Goal: Task Accomplishment & Management: Use online tool/utility

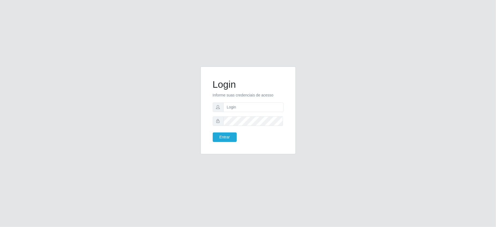
type input "zivaneide@ideal"
click at [213, 132] on button "Entrar" at bounding box center [225, 137] width 24 height 10
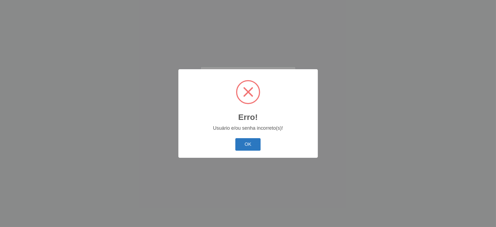
click at [250, 147] on button "OK" at bounding box center [247, 144] width 25 height 13
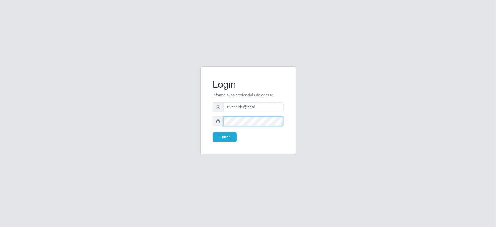
click at [213, 132] on button "Entrar" at bounding box center [225, 137] width 24 height 10
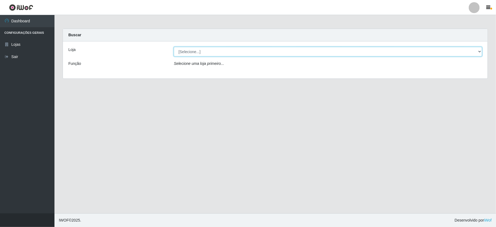
click at [477, 51] on select "[Selecione...] Ideal - Conceição" at bounding box center [328, 52] width 309 height 10
select select "231"
click at [174, 47] on select "[Selecione...] Ideal - Conceição" at bounding box center [328, 52] width 309 height 10
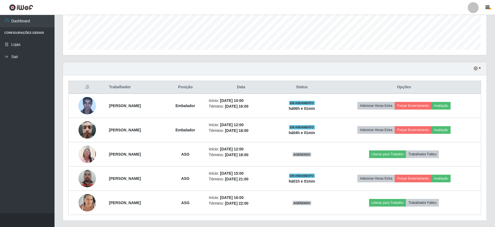
scroll to position [161, 0]
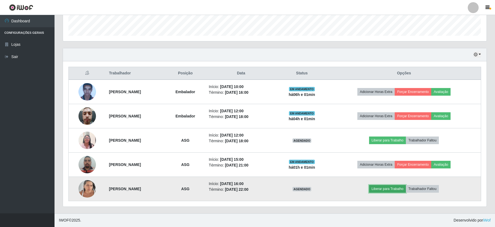
click at [403, 188] on button "Liberar para Trabalho" at bounding box center [387, 189] width 37 height 8
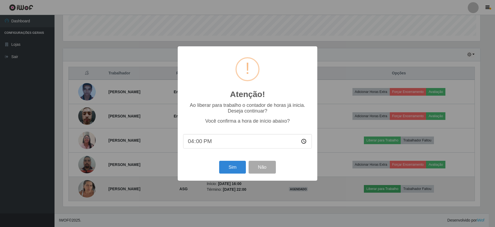
scroll to position [113, 419]
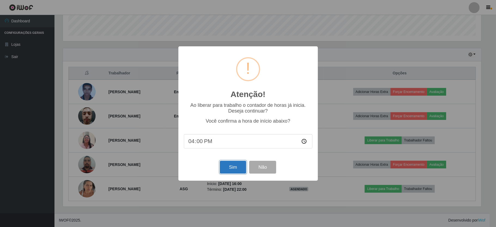
click at [226, 164] on button "Sim" at bounding box center [233, 167] width 26 height 13
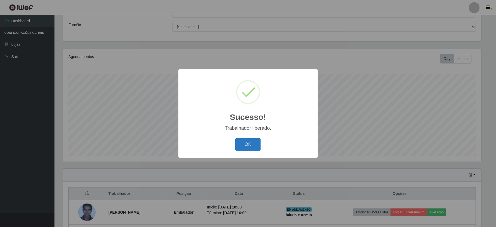
click at [250, 141] on button "OK" at bounding box center [247, 144] width 25 height 13
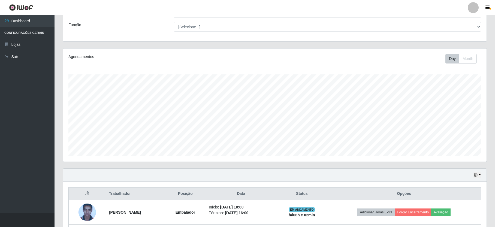
scroll to position [161, 0]
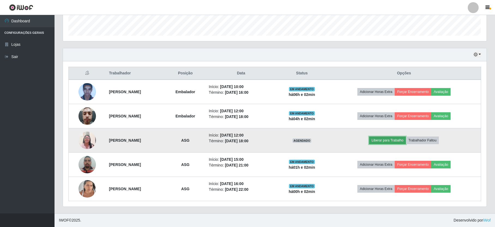
click at [404, 139] on button "Liberar para Trabalho" at bounding box center [387, 141] width 37 height 8
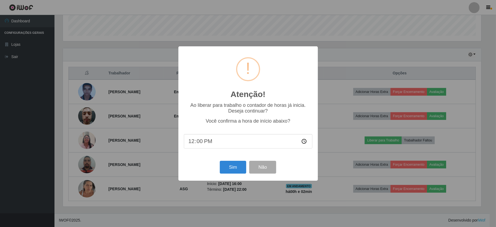
click at [217, 168] on div "Sim Não" at bounding box center [248, 167] width 129 height 16
click at [236, 171] on button "Sim" at bounding box center [233, 167] width 26 height 13
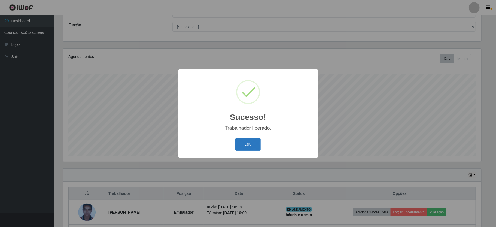
click at [251, 143] on button "OK" at bounding box center [247, 144] width 25 height 13
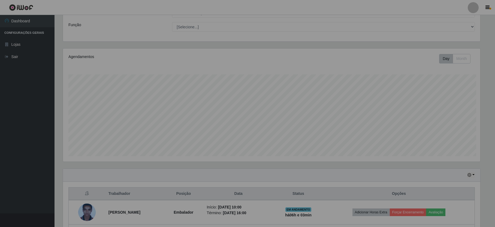
scroll to position [113, 423]
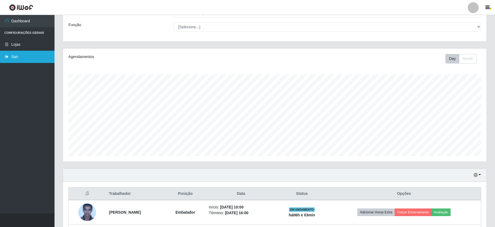
click at [22, 55] on link "Sair" at bounding box center [27, 57] width 55 height 12
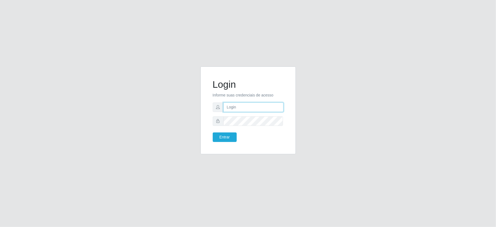
click at [255, 108] on input "text" at bounding box center [253, 107] width 60 height 10
type input "zivaneide@ideal"
click at [213, 132] on button "Entrar" at bounding box center [225, 137] width 24 height 10
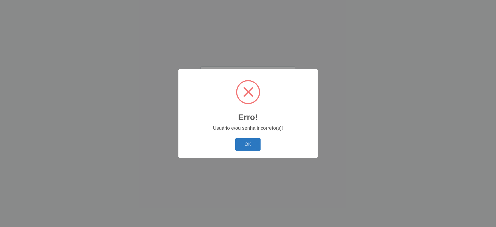
click at [249, 144] on button "OK" at bounding box center [247, 144] width 25 height 13
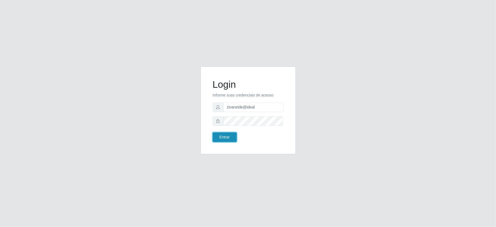
click at [235, 138] on button "Entrar" at bounding box center [225, 137] width 24 height 10
click at [231, 138] on button "Entrar" at bounding box center [225, 137] width 24 height 10
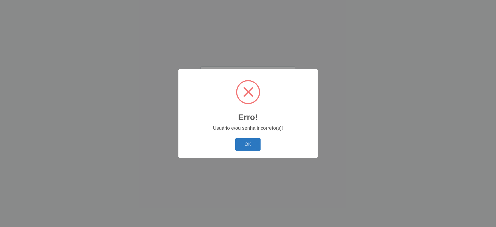
click at [240, 143] on button "OK" at bounding box center [247, 144] width 25 height 13
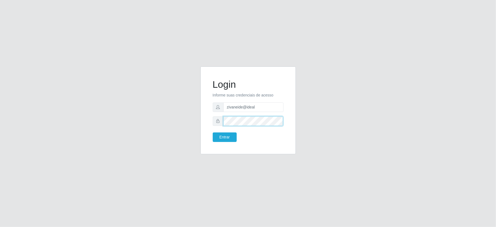
click at [213, 132] on button "Entrar" at bounding box center [225, 137] width 24 height 10
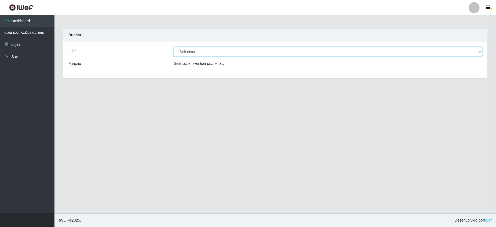
click at [478, 52] on select "[Selecione...] Ideal - Conceição" at bounding box center [328, 52] width 309 height 10
select select "231"
click at [174, 47] on select "[Selecione...] Ideal - Conceição" at bounding box center [328, 52] width 309 height 10
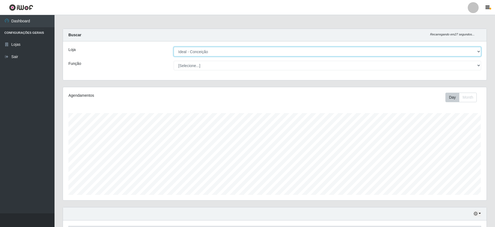
scroll to position [145, 0]
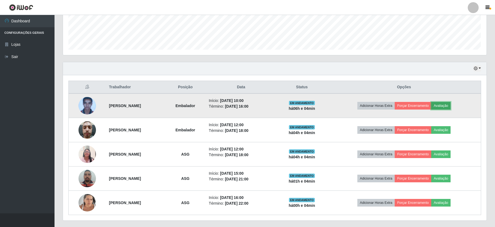
click at [451, 107] on button "Avaliação" at bounding box center [440, 106] width 19 height 8
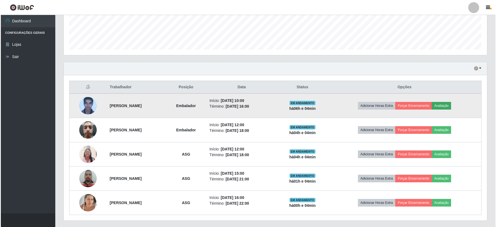
scroll to position [113, 419]
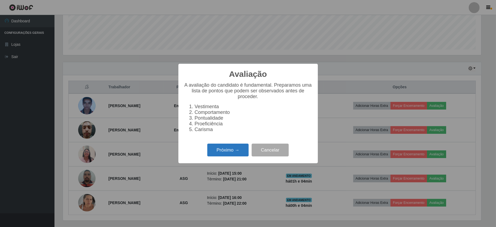
click at [235, 155] on button "Próximo →" at bounding box center [227, 150] width 41 height 13
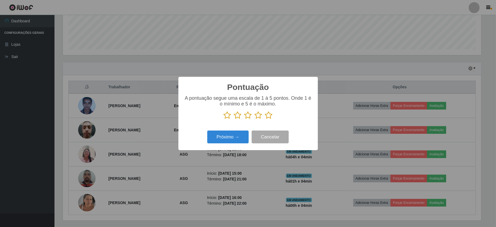
click at [268, 114] on icon at bounding box center [269, 115] width 8 height 8
click at [265, 119] on input "radio" at bounding box center [265, 119] width 0 height 0
click at [241, 137] on button "Próximo →" at bounding box center [227, 137] width 41 height 13
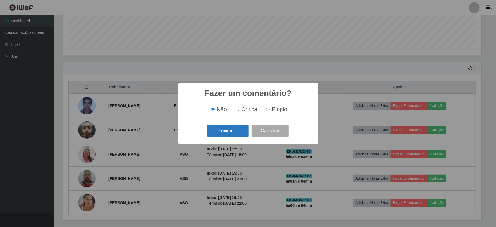
click at [238, 128] on button "Próximo →" at bounding box center [227, 131] width 41 height 13
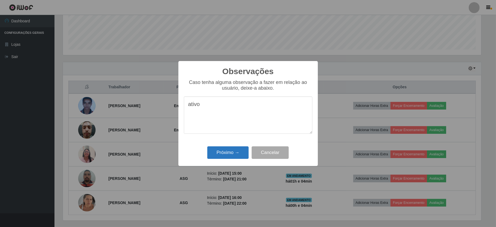
type textarea "ativo"
click at [224, 150] on button "Próximo →" at bounding box center [227, 152] width 41 height 13
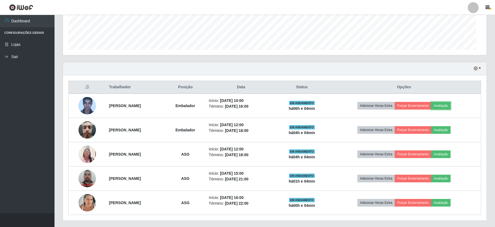
scroll to position [113, 423]
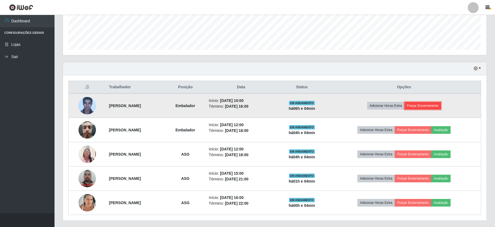
click at [440, 106] on button "Forçar Encerramento" at bounding box center [422, 106] width 37 height 8
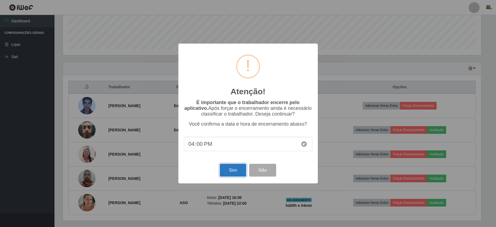
click at [233, 166] on button "Sim" at bounding box center [233, 170] width 26 height 13
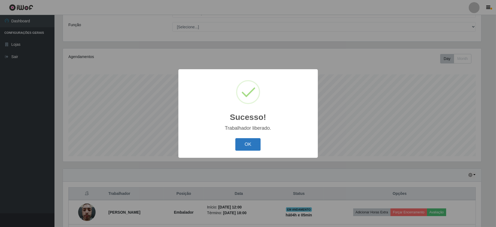
click at [254, 144] on button "OK" at bounding box center [247, 144] width 25 height 13
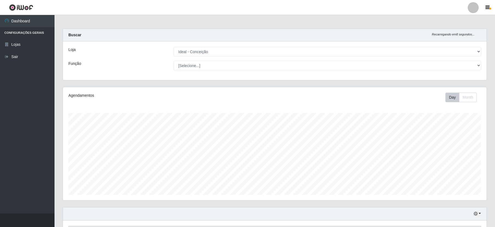
scroll to position [136, 0]
